Goal: Entertainment & Leisure: Consume media (video, audio)

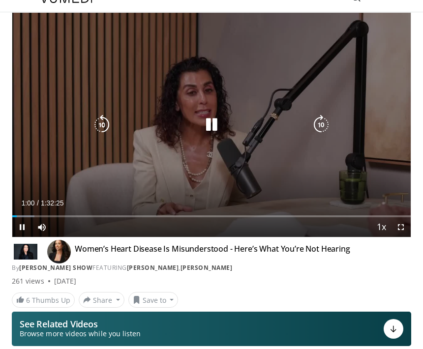
scroll to position [16, 0]
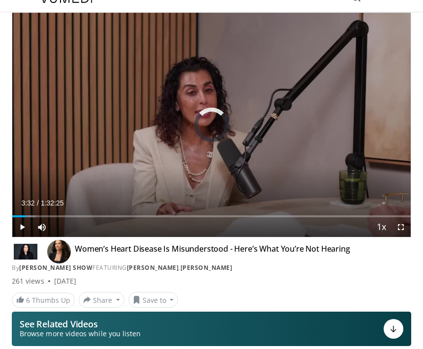
click at [26, 216] on div "Progress Bar" at bounding box center [19, 216] width 14 height 2
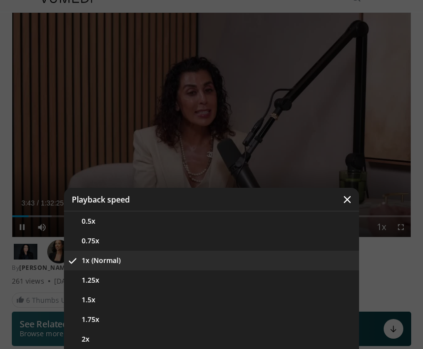
click at [114, 292] on button "1.5x" at bounding box center [211, 300] width 295 height 20
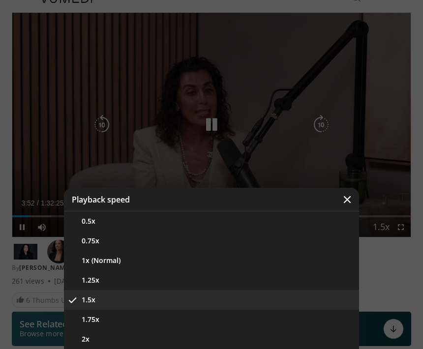
click at [98, 281] on button "1.25x" at bounding box center [211, 281] width 295 height 20
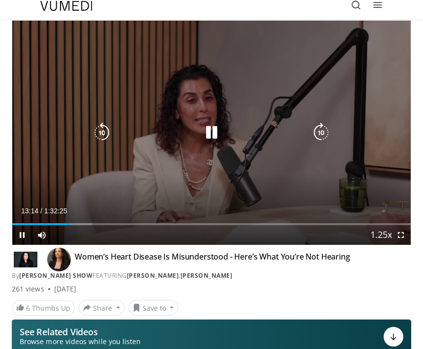
scroll to position [7, 0]
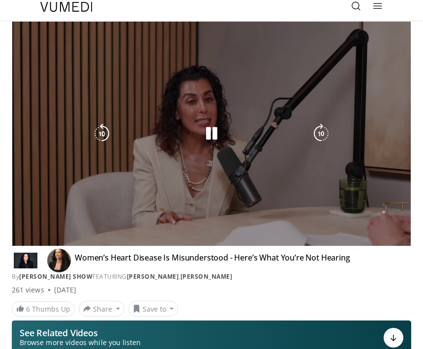
click at [105, 244] on div "Loaded : 20.03%" at bounding box center [211, 245] width 398 height 2
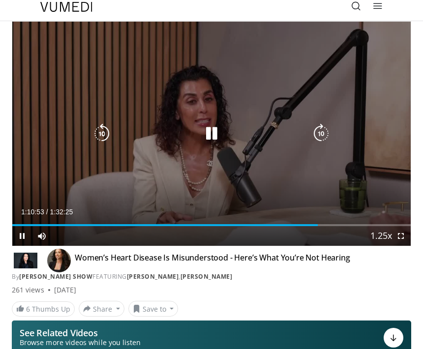
click at [216, 136] on icon "Video Player" at bounding box center [212, 134] width 20 height 20
